Goal: Task Accomplishment & Management: Complete application form

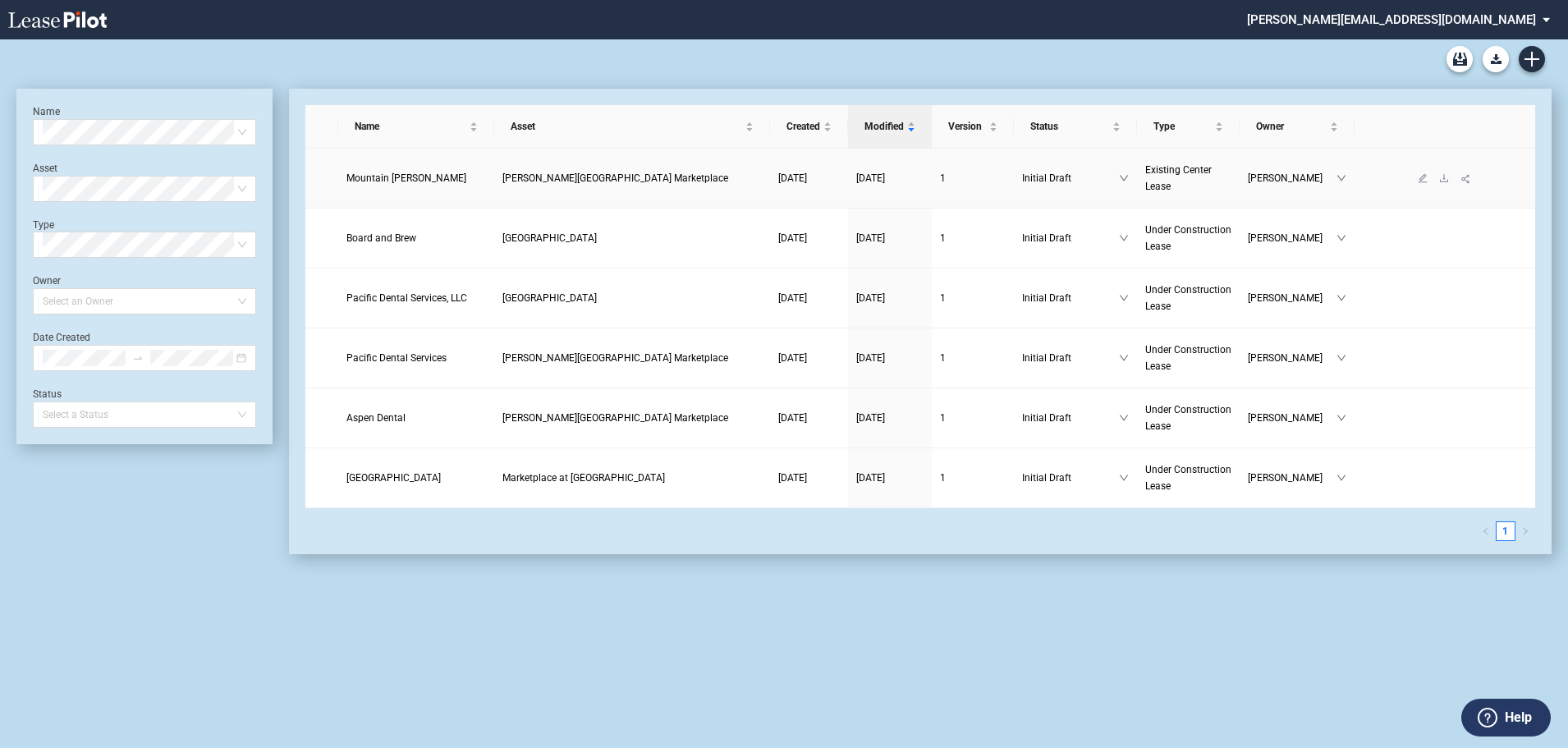
click at [399, 176] on span "Mountain Mike Pizza" at bounding box center [406, 177] width 120 height 12
click at [1343, 174] on icon "down" at bounding box center [1341, 177] width 10 height 10
click at [1443, 178] on icon "download" at bounding box center [1444, 177] width 10 height 10
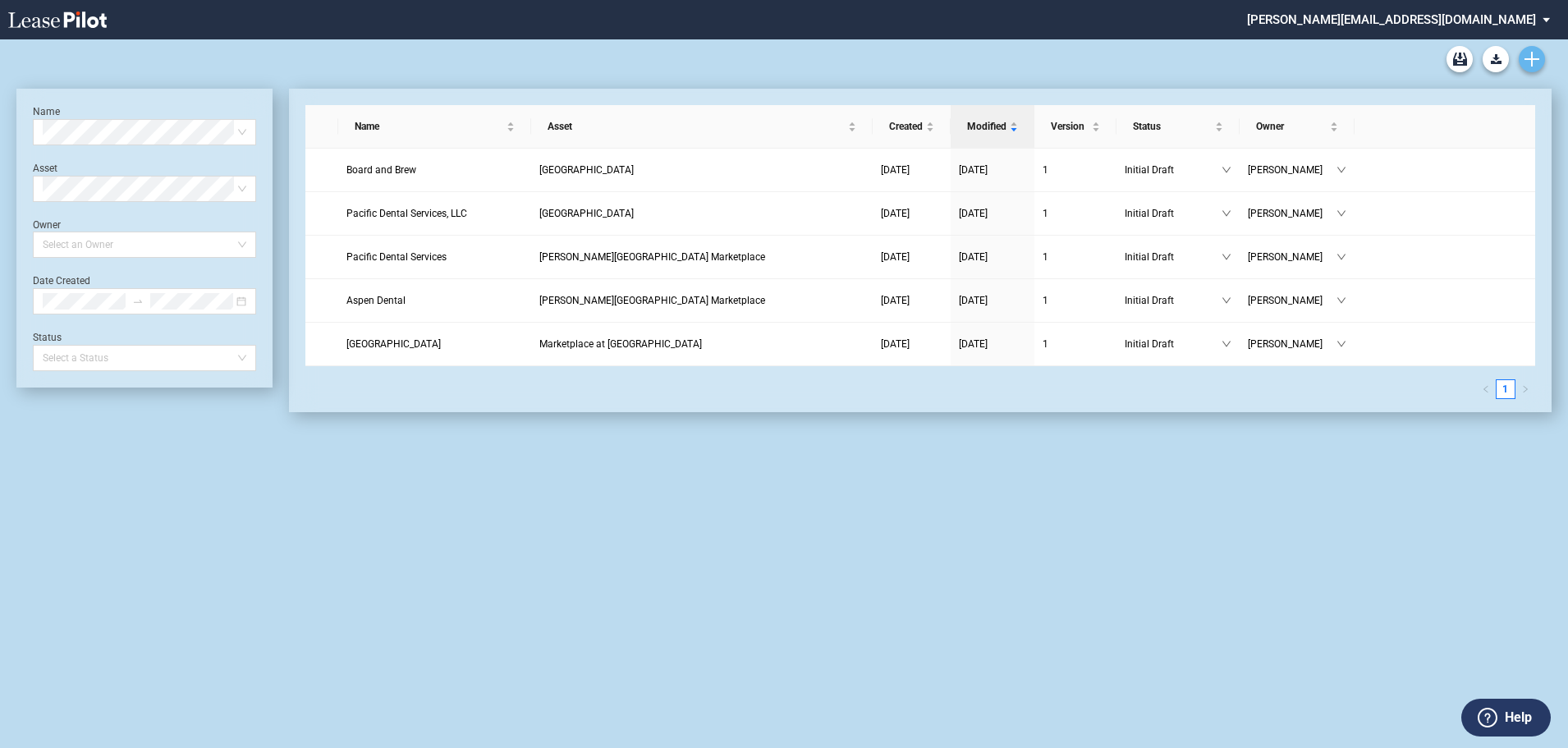
click at [1538, 52] on icon "Create new document" at bounding box center [1531, 59] width 15 height 15
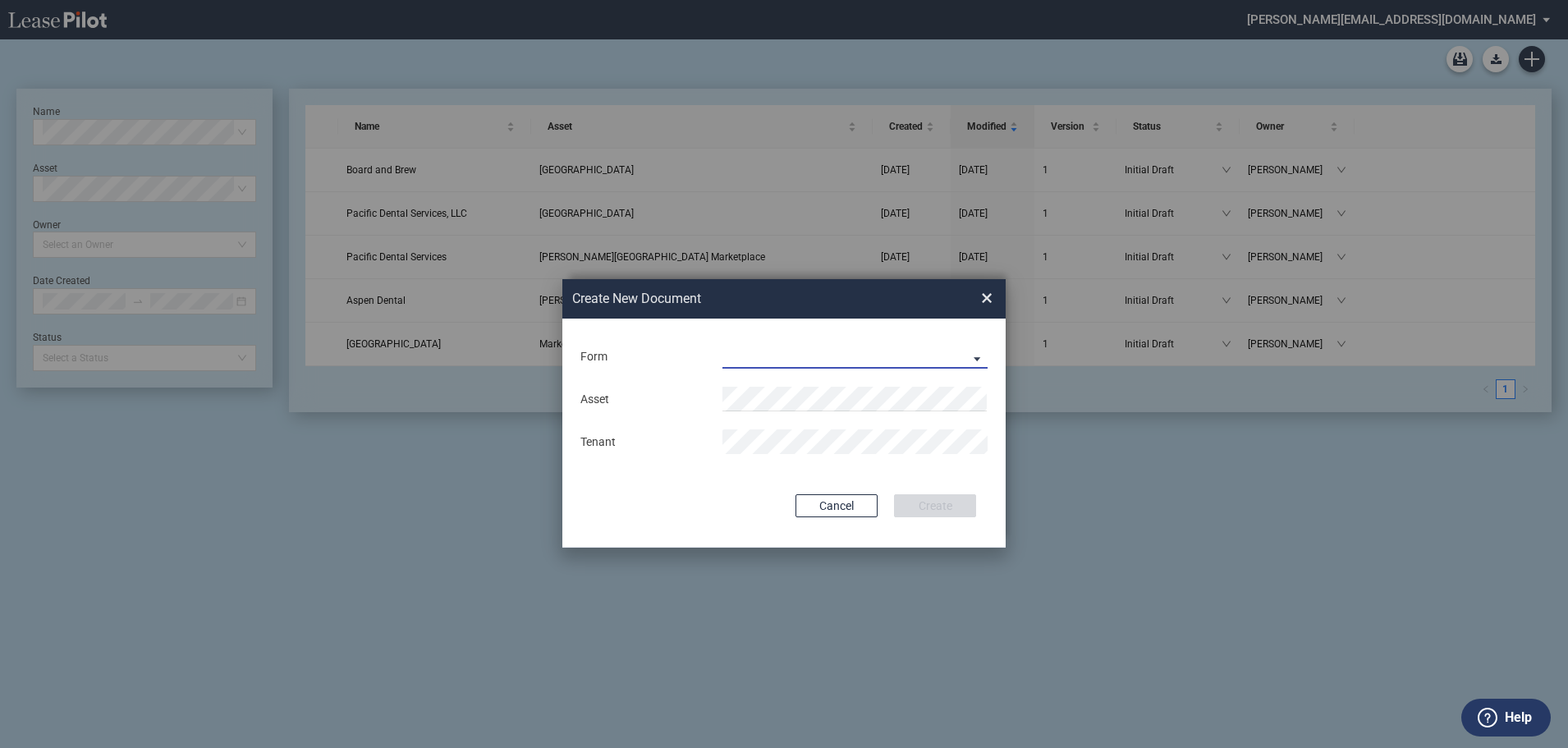
click at [971, 362] on md-select "Existing Center Lease Under Construction Lease" at bounding box center [855, 356] width 265 height 25
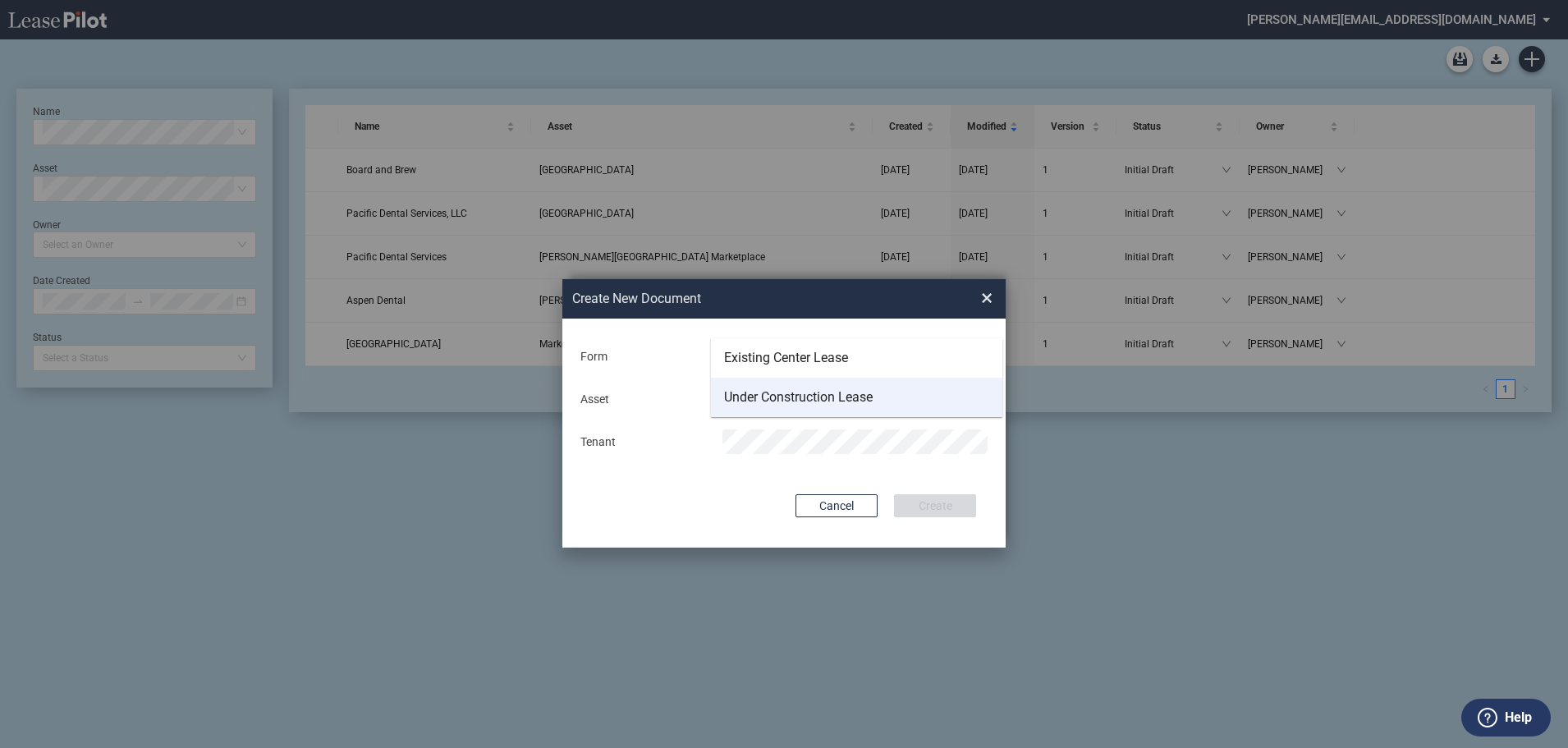
click at [816, 390] on div "Under Construction Lease" at bounding box center [799, 397] width 148 height 18
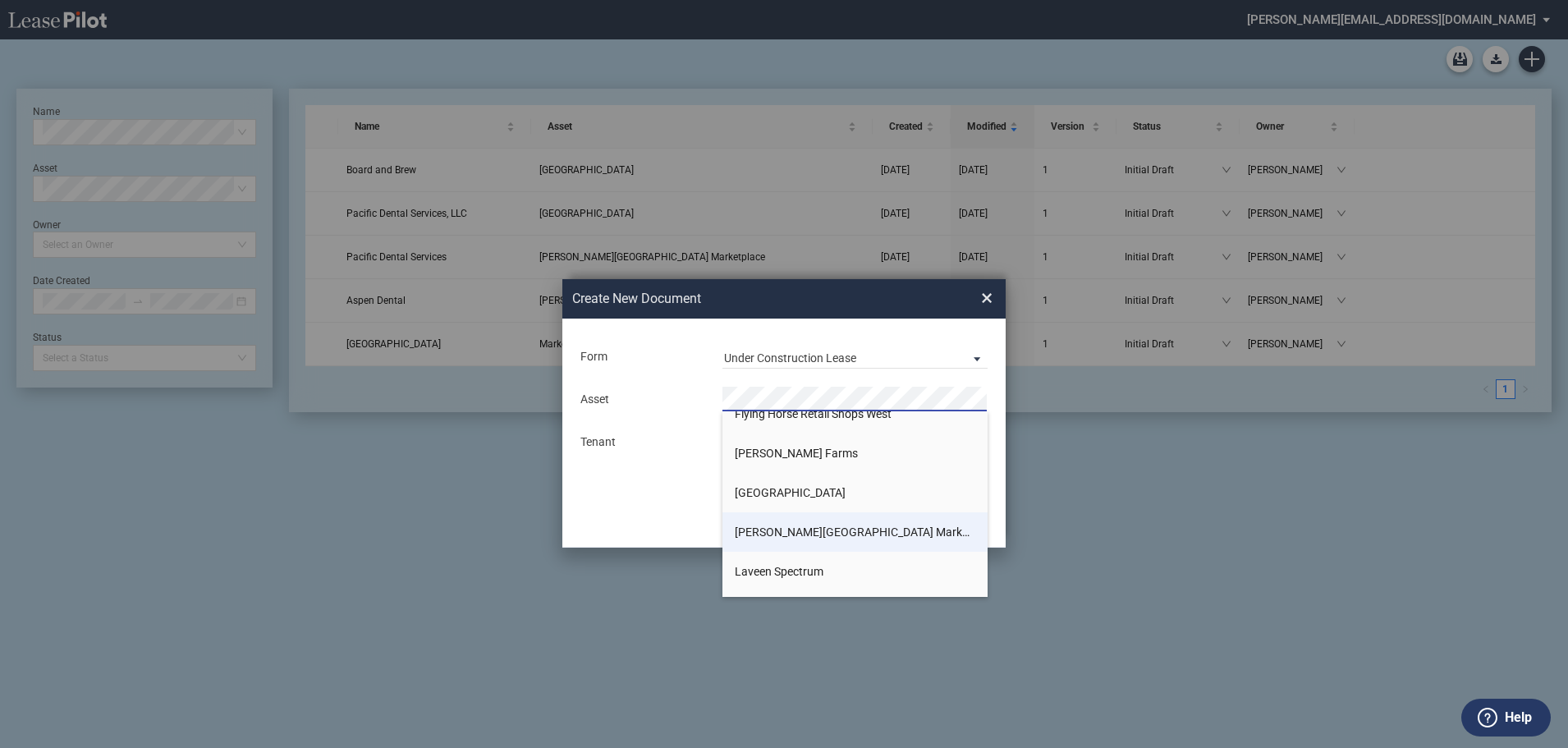
scroll to position [186, 0]
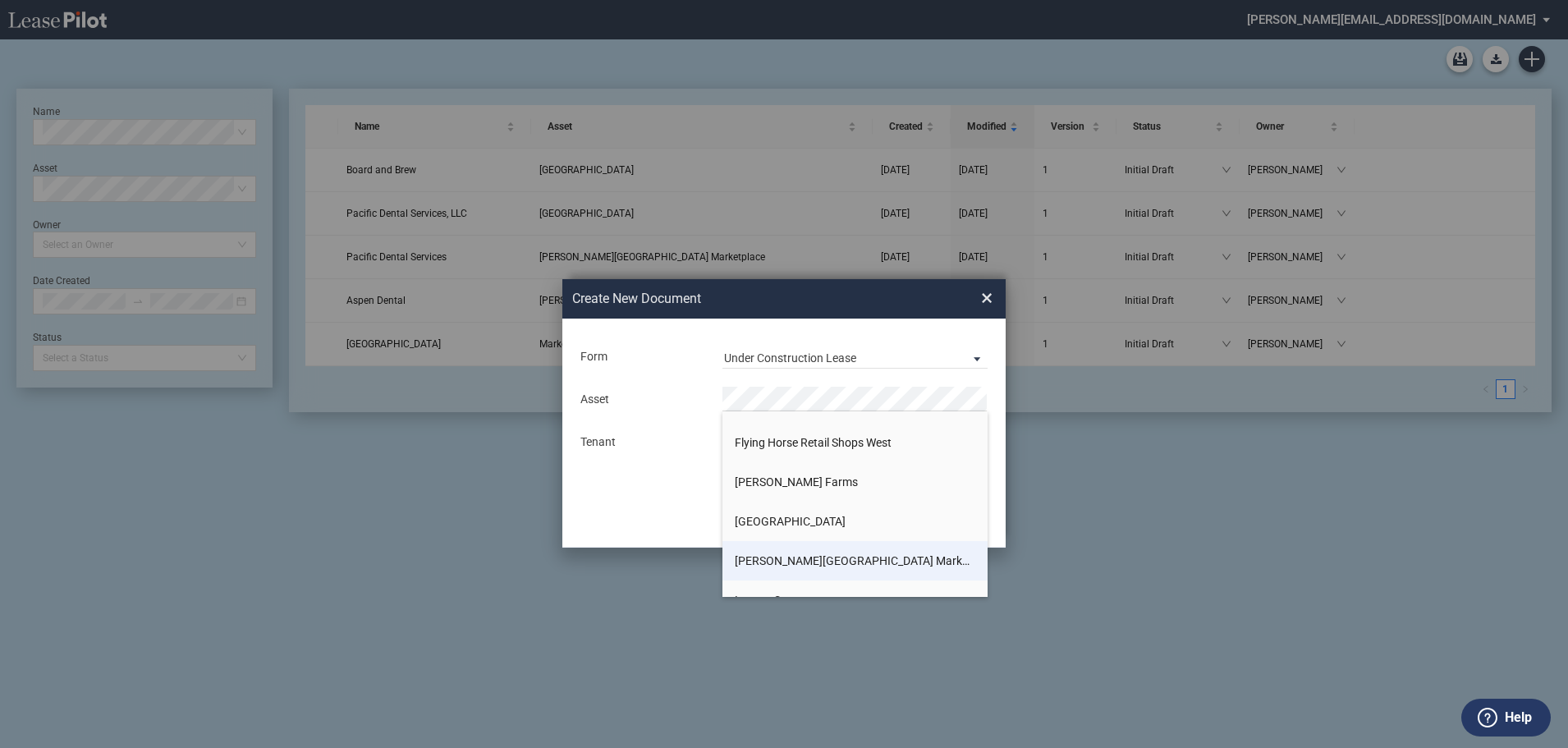
click at [792, 554] on span "[PERSON_NAME][GEOGRAPHIC_DATA] Marketplace" at bounding box center [866, 561] width 264 height 13
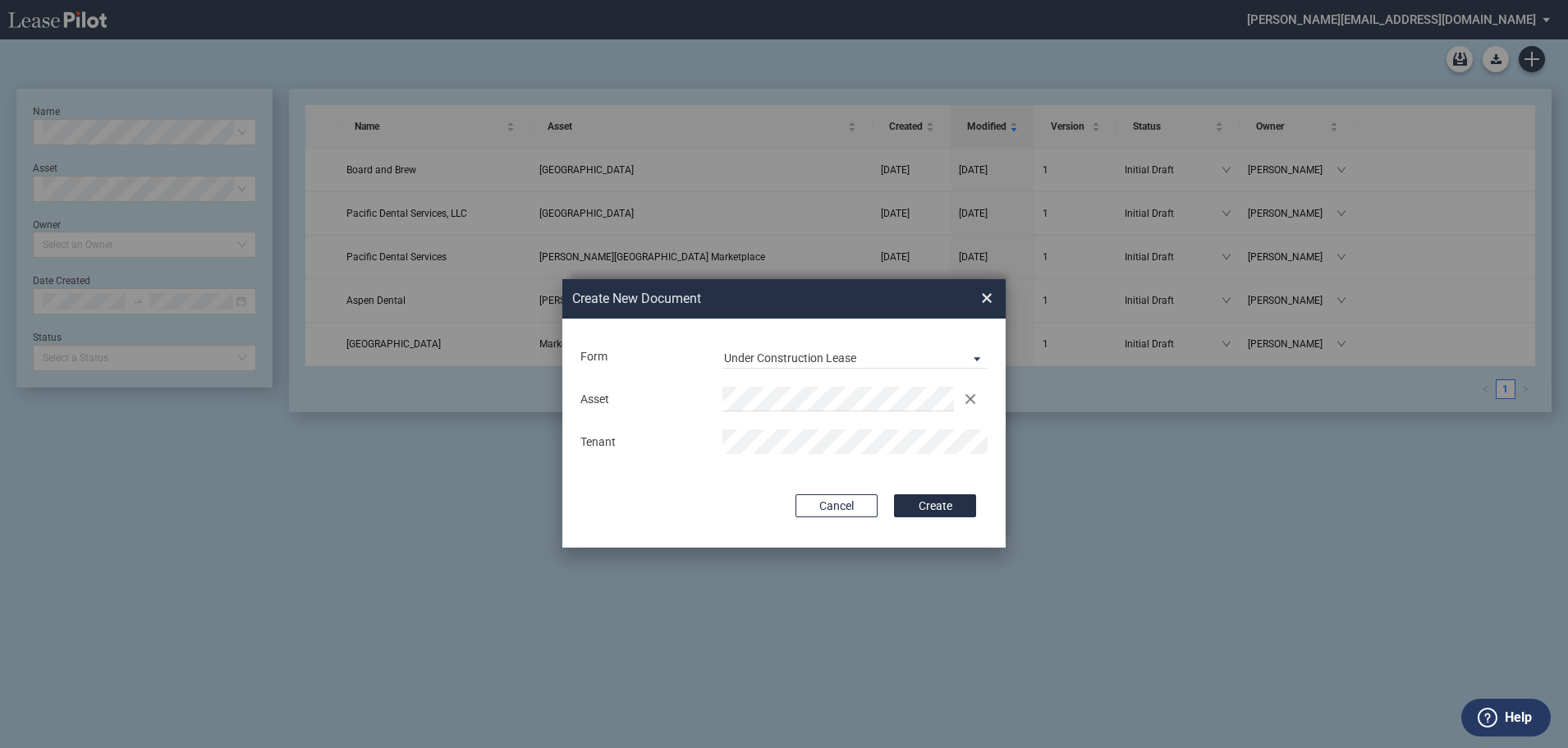
click at [917, 507] on button "Create" at bounding box center [935, 505] width 82 height 23
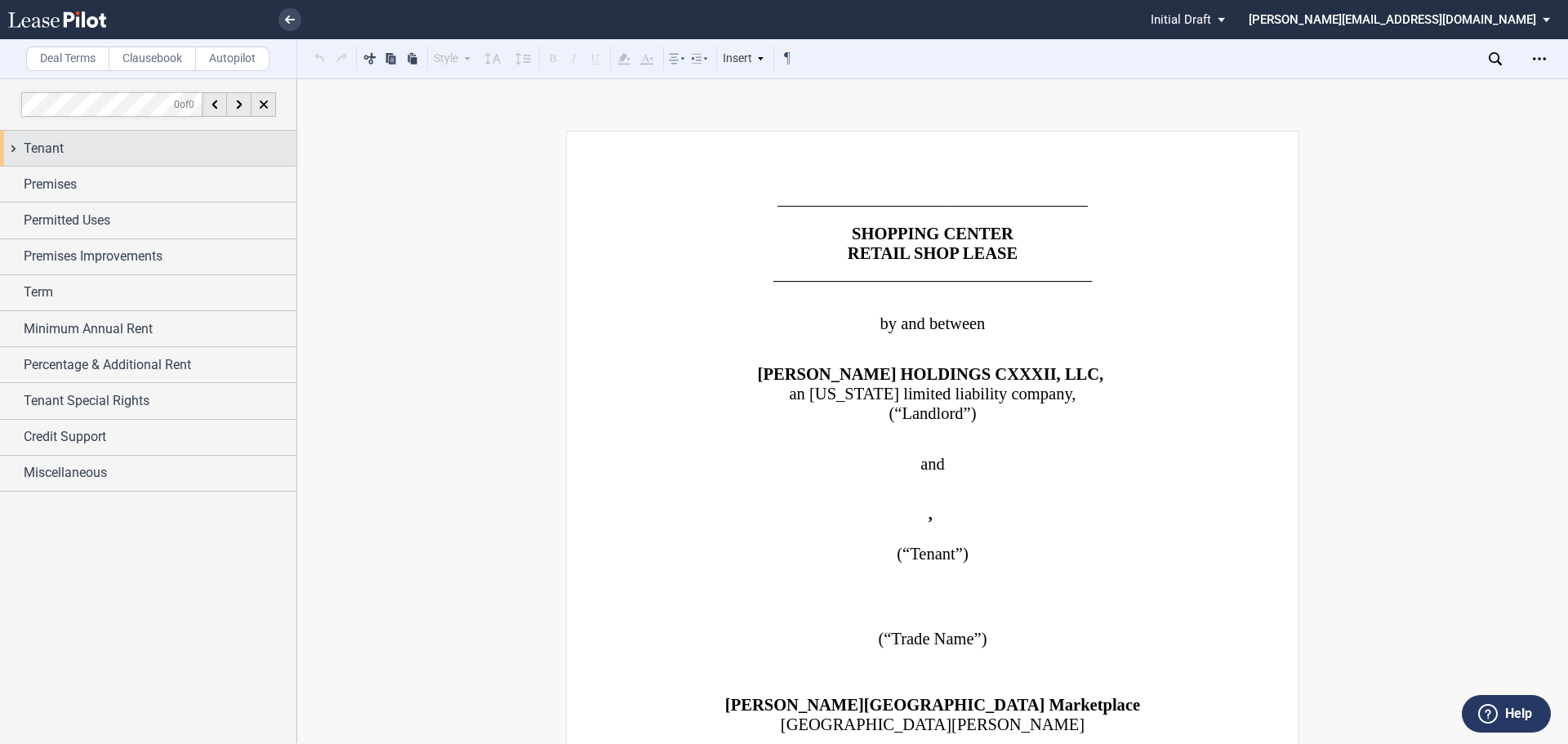
click at [28, 152] on span "Tenant" at bounding box center [44, 149] width 40 height 20
